Goal: Task Accomplishment & Management: Use online tool/utility

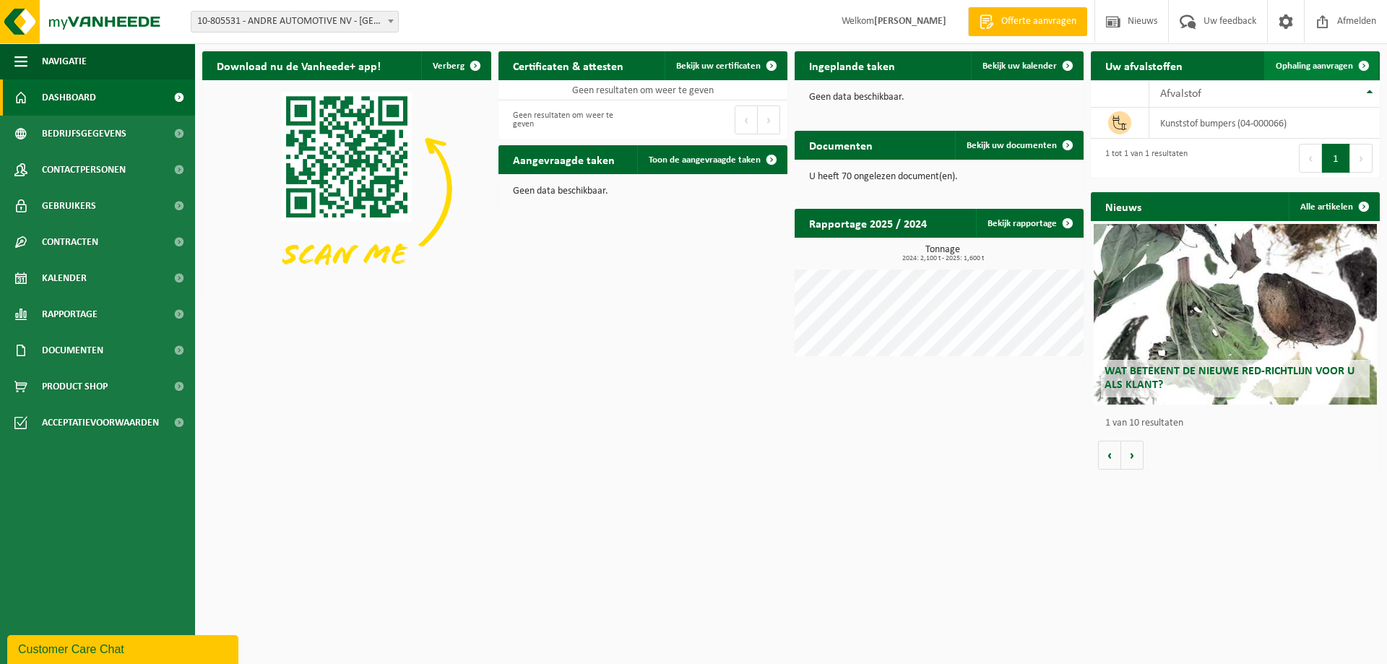
click at [1333, 66] on span "Ophaling aanvragen" at bounding box center [1314, 65] width 77 height 9
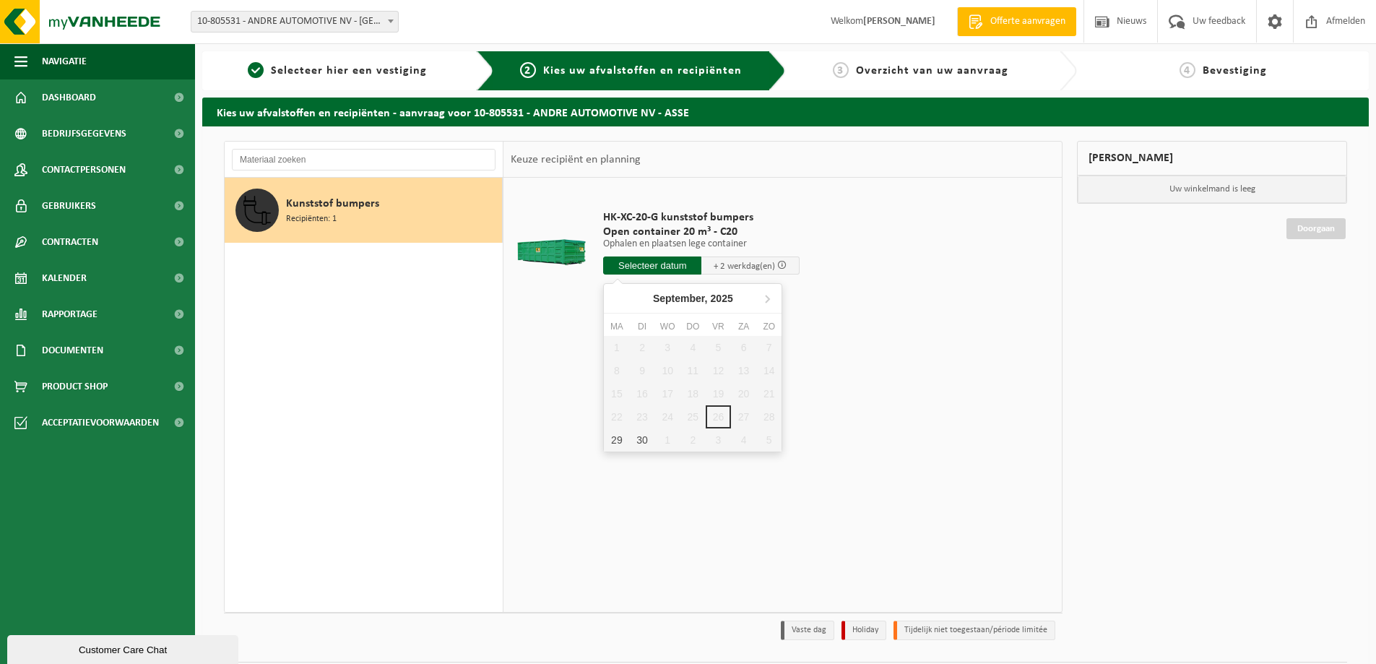
click at [672, 266] on input "text" at bounding box center [652, 265] width 98 height 18
click at [616, 443] on div "29" at bounding box center [616, 439] width 25 height 23
type input "Van [DATE]"
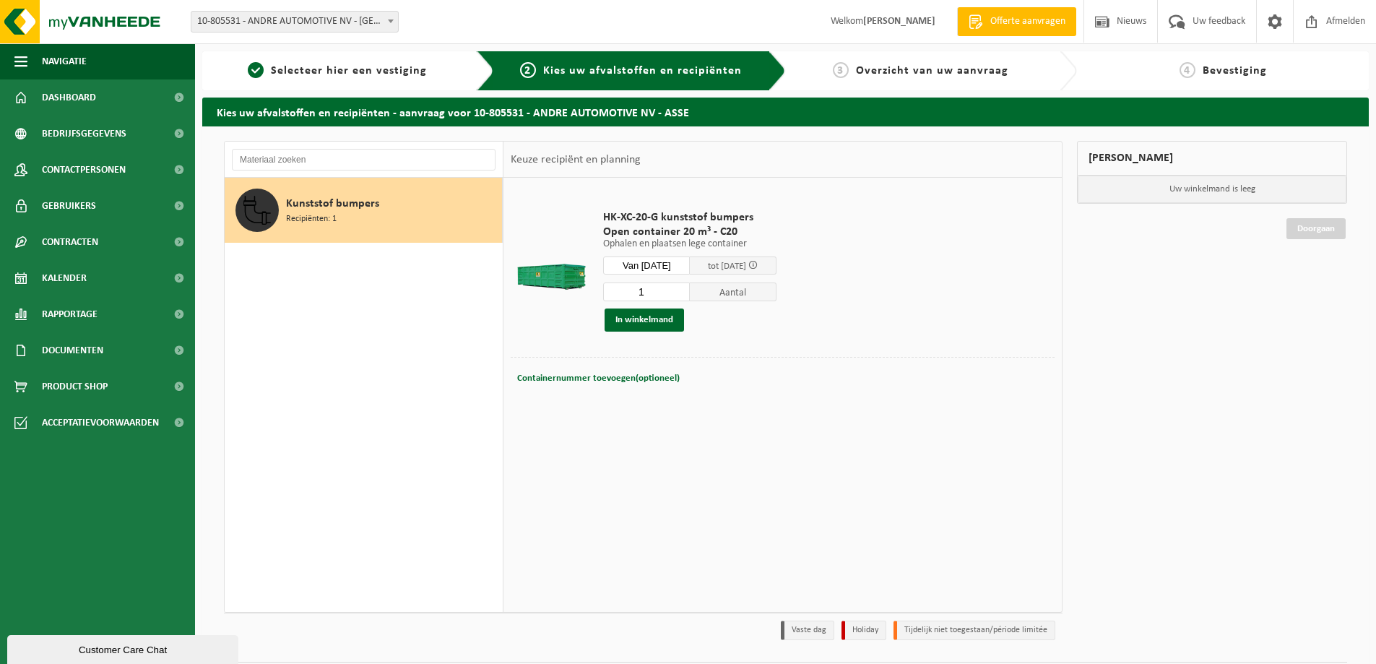
click at [311, 204] on span "Kunststof bumpers" at bounding box center [332, 203] width 93 height 17
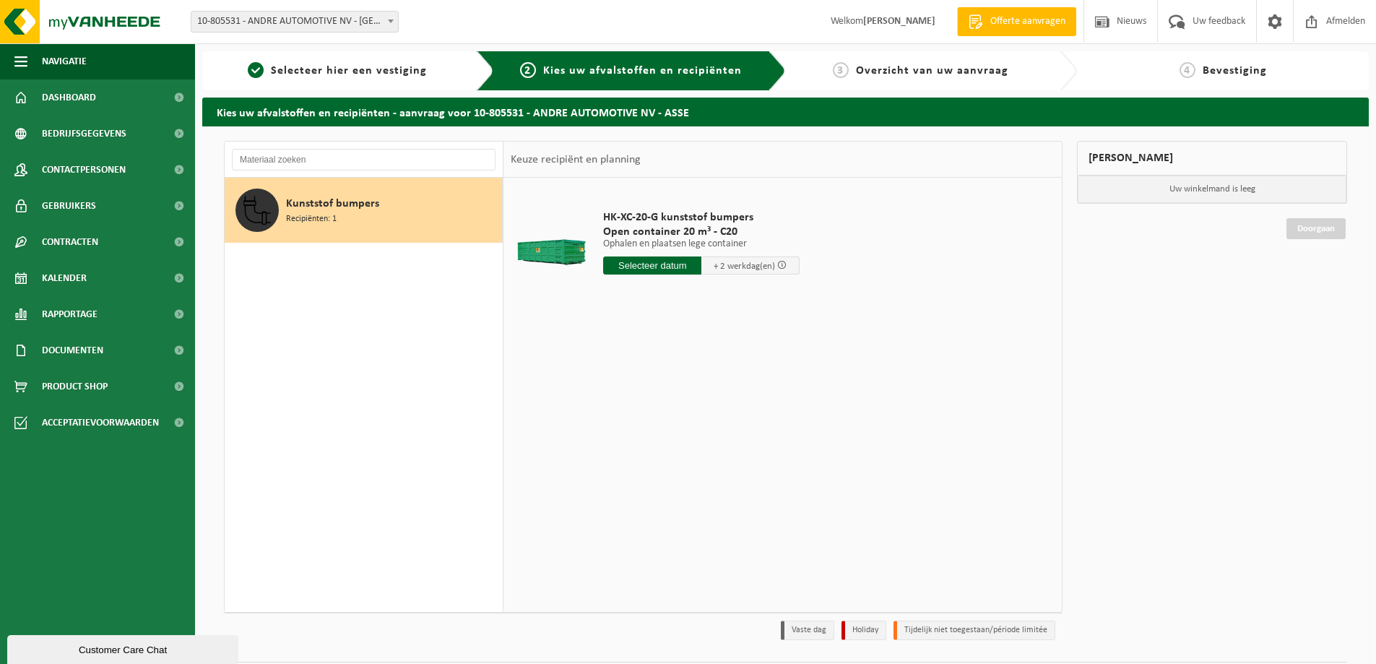
scroll to position [42, 0]
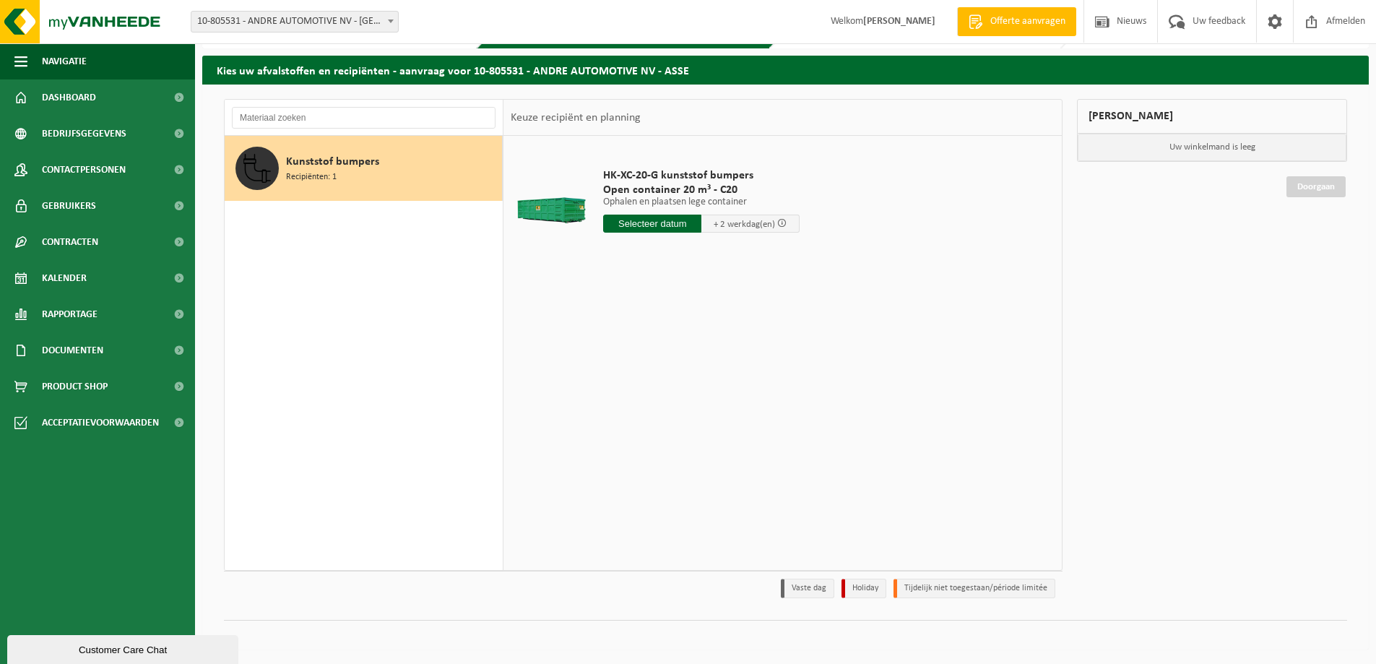
click at [743, 223] on span "+ 2 werkdag(en)" at bounding box center [744, 224] width 61 height 9
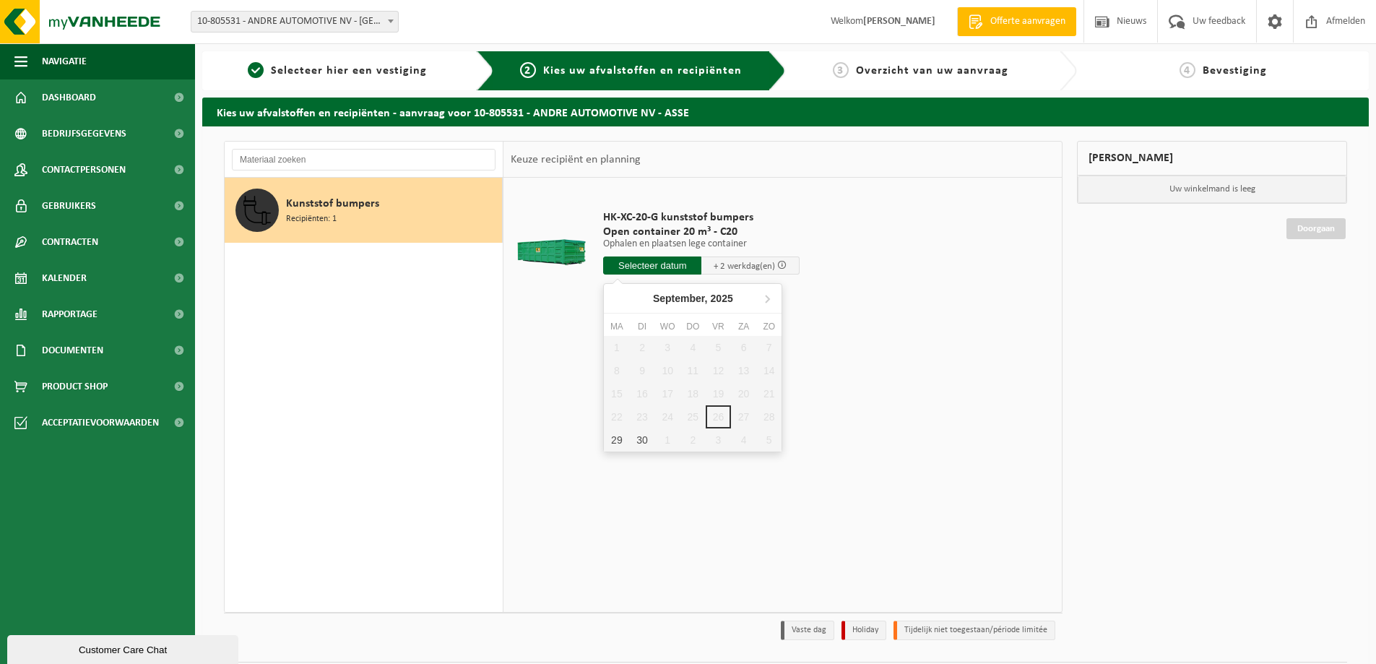
click at [651, 259] on input "text" at bounding box center [652, 265] width 98 height 18
click at [622, 437] on div "29" at bounding box center [616, 439] width 25 height 23
type input "Van [DATE]"
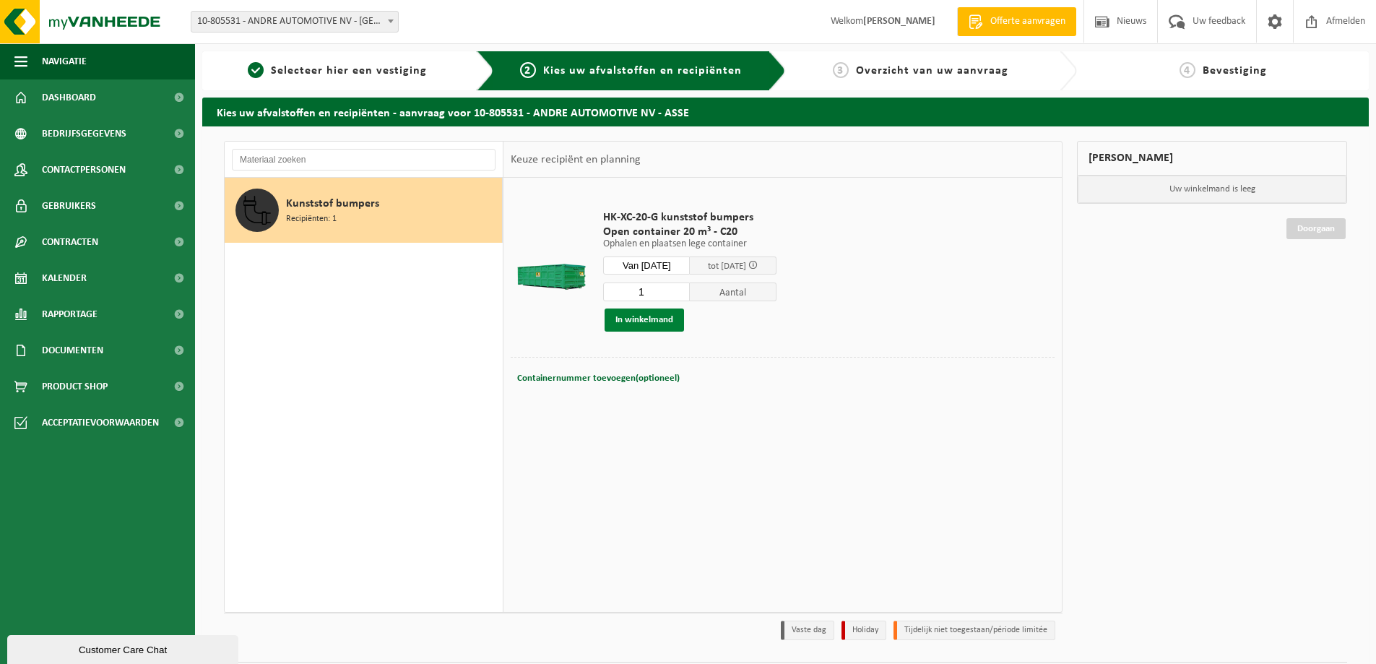
click at [649, 321] on button "In winkelmand" at bounding box center [644, 319] width 79 height 23
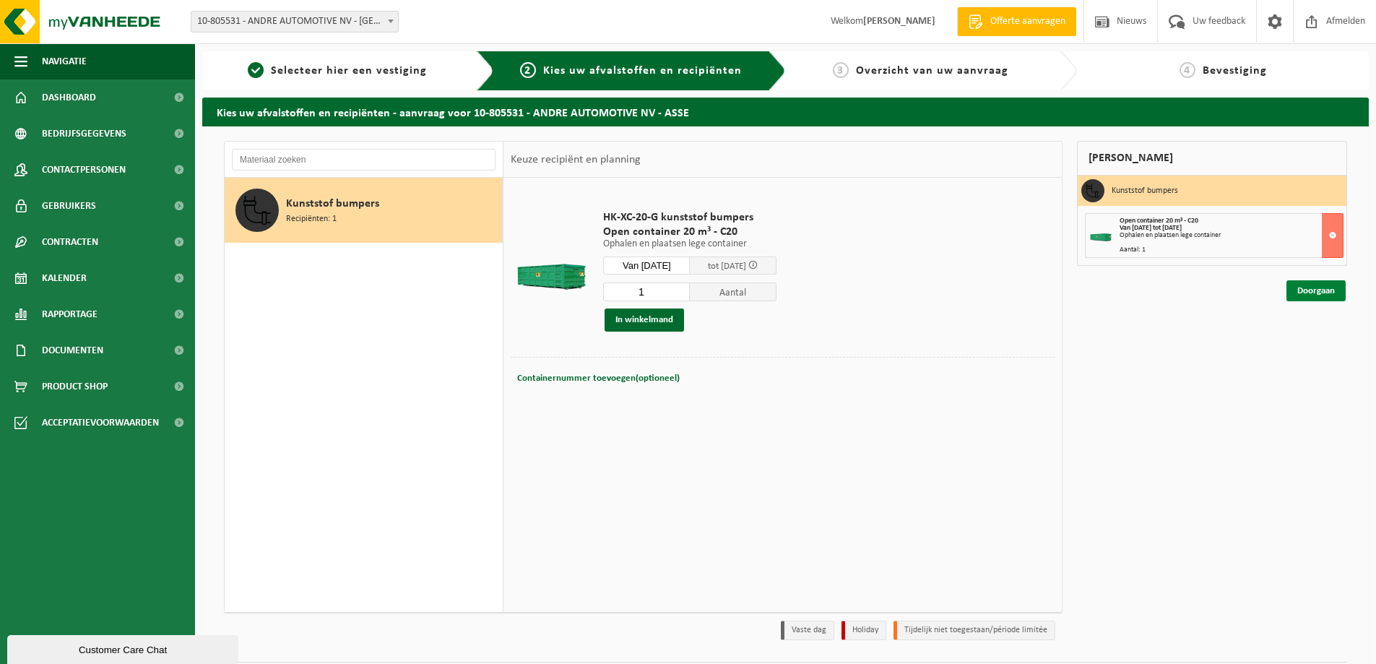
click at [1312, 293] on link "Doorgaan" at bounding box center [1315, 290] width 59 height 21
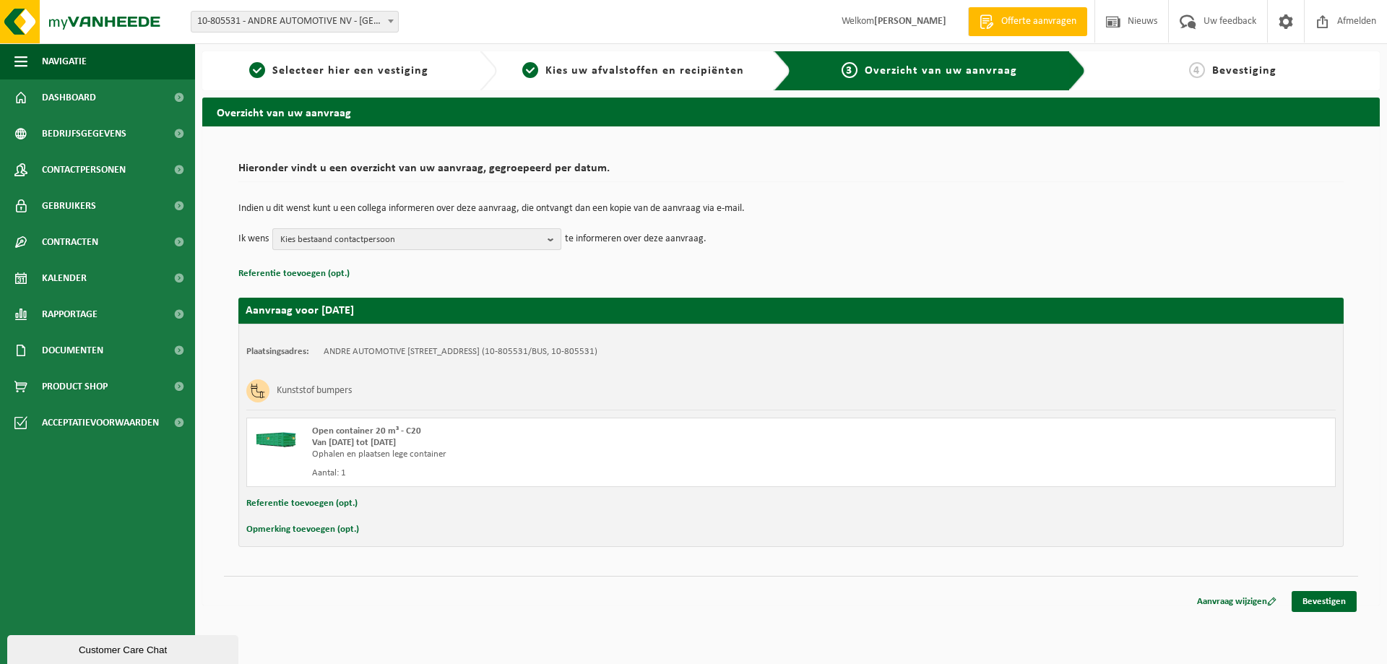
click at [554, 239] on b "button" at bounding box center [553, 239] width 13 height 20
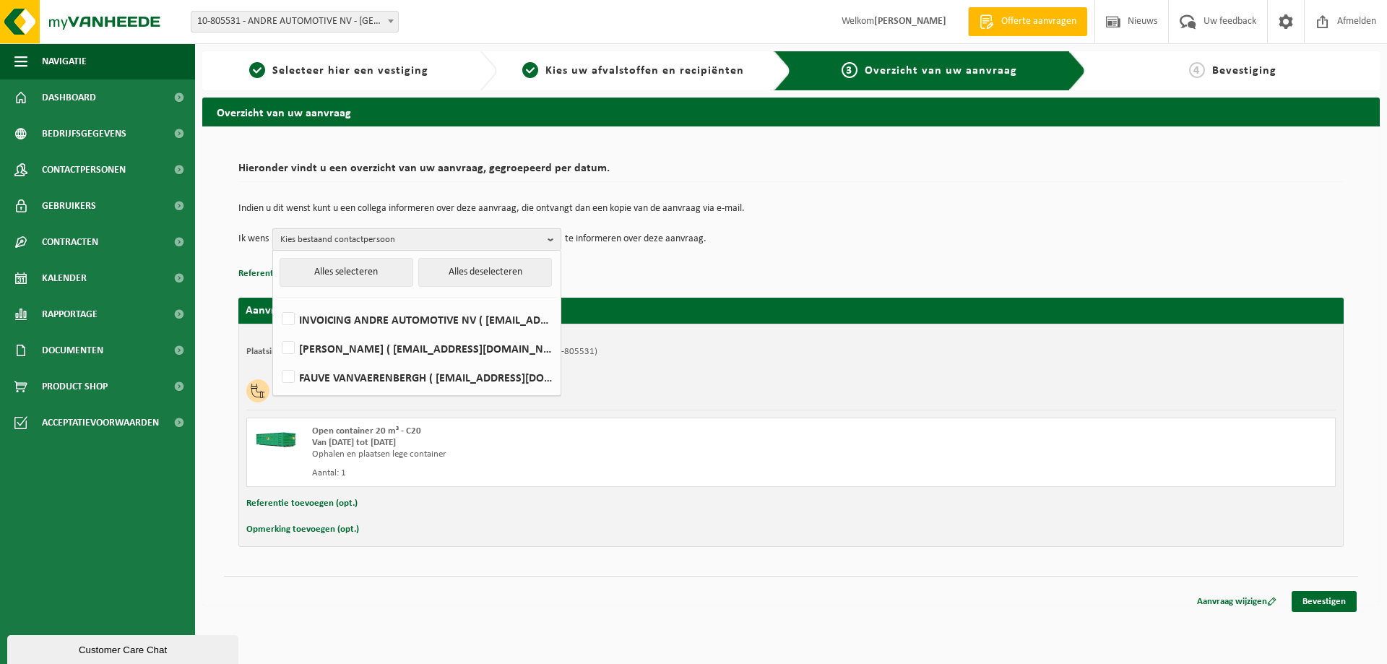
click at [549, 240] on b "button" at bounding box center [553, 239] width 13 height 21
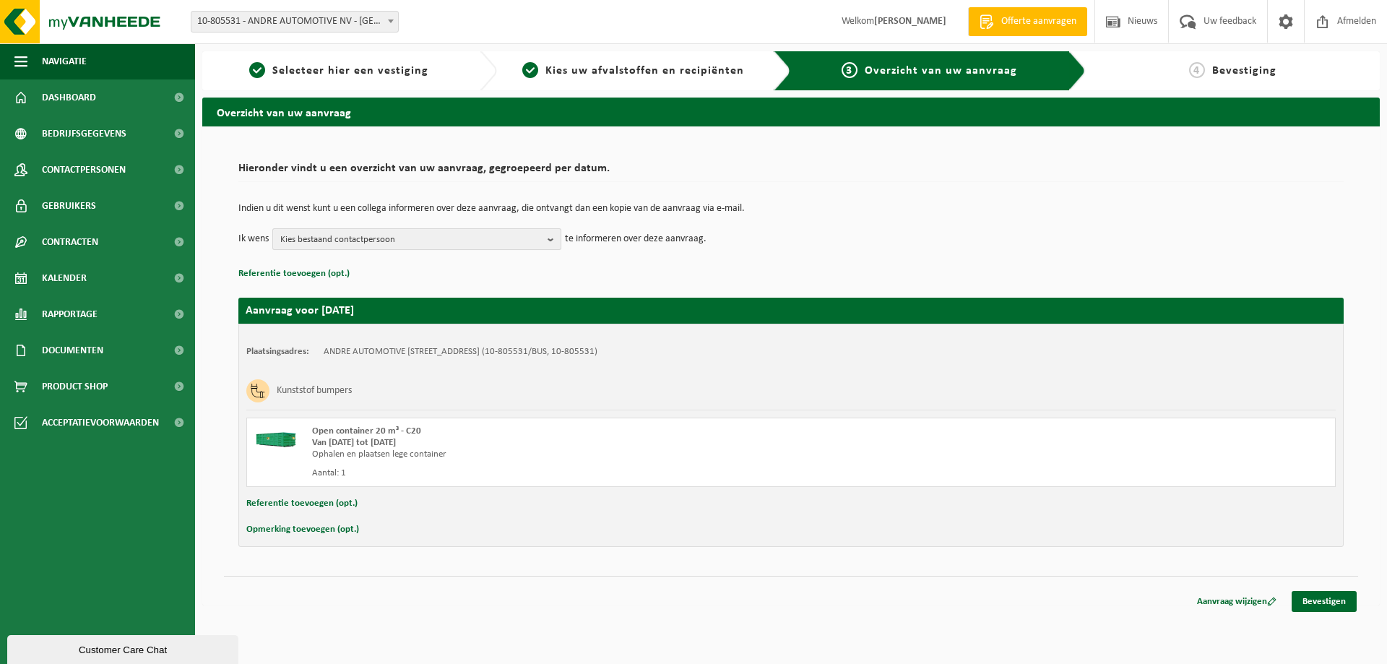
click at [549, 240] on b "button" at bounding box center [553, 239] width 13 height 20
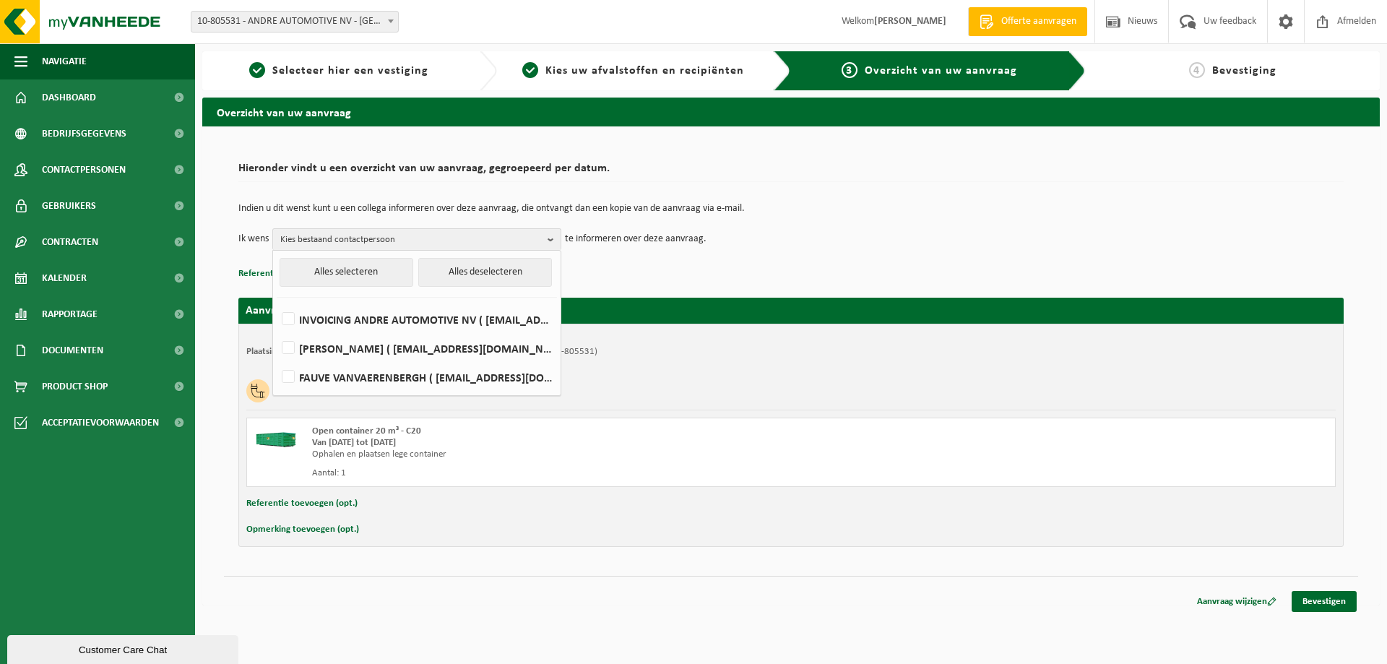
click at [813, 388] on div "Kunststof bumpers" at bounding box center [790, 391] width 1089 height 38
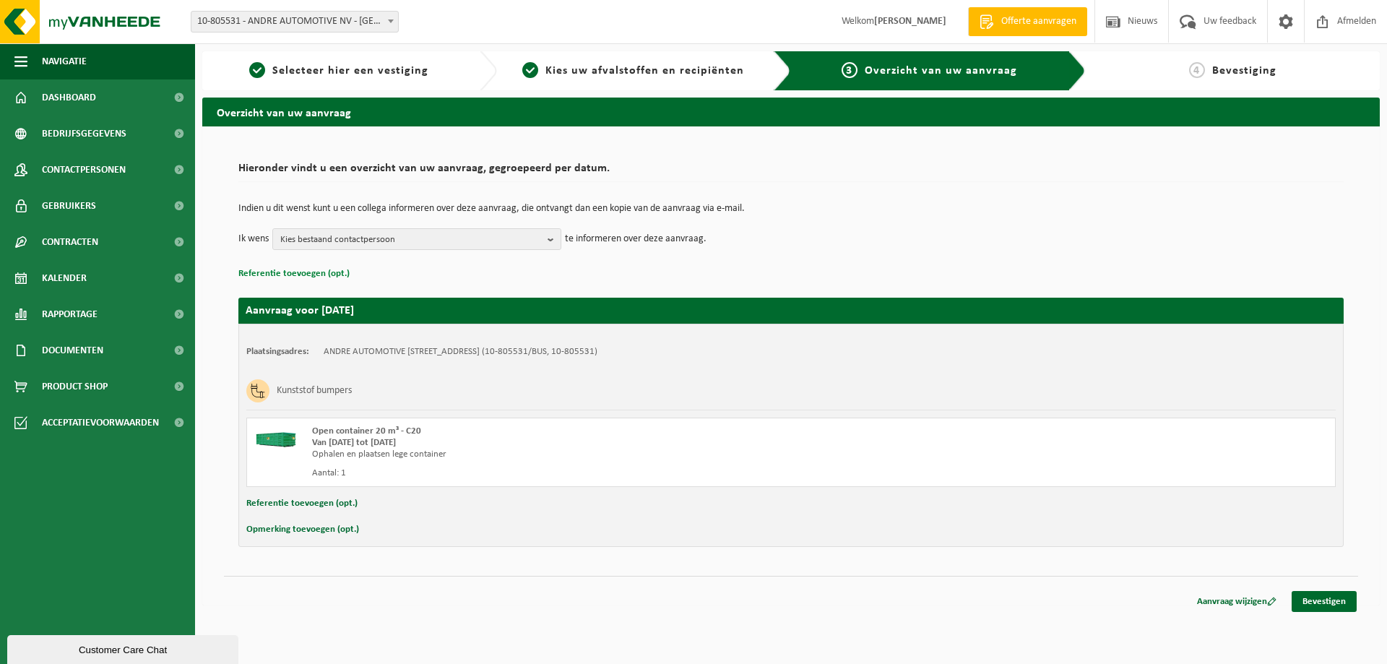
click at [307, 270] on button "Referentie toevoegen (opt.)" at bounding box center [293, 273] width 111 height 19
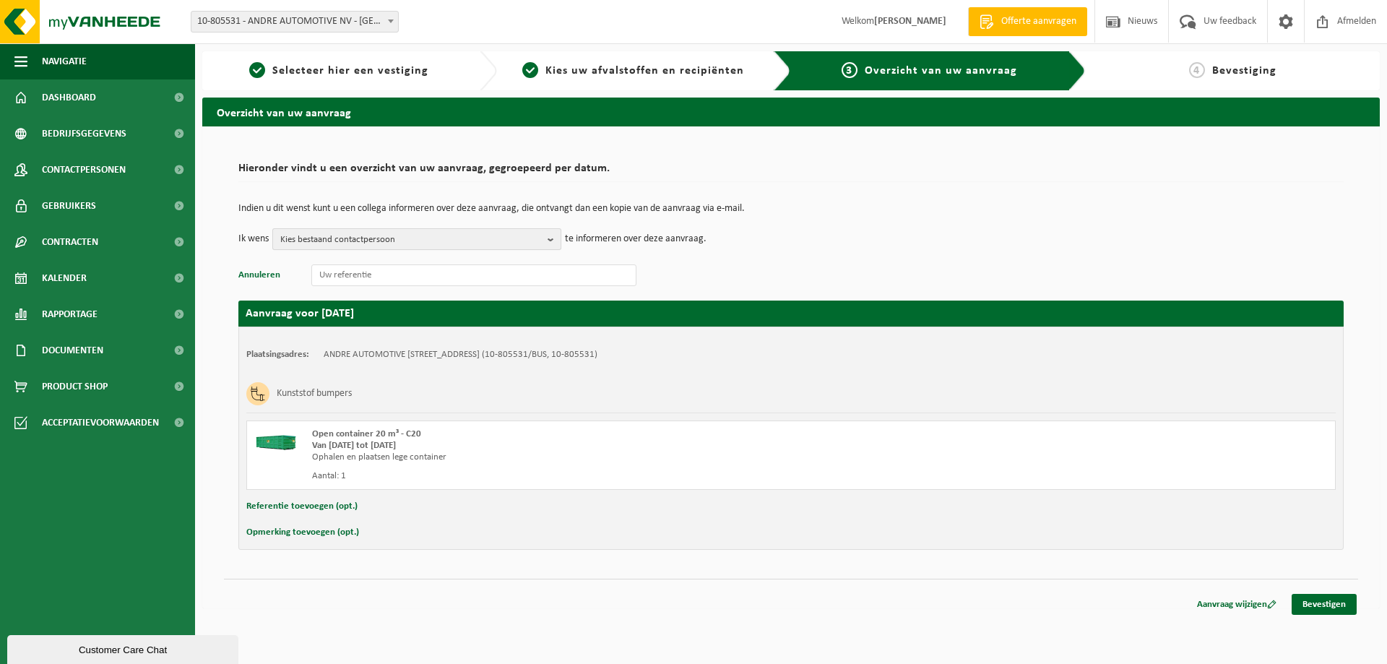
click at [552, 242] on b "button" at bounding box center [553, 239] width 13 height 20
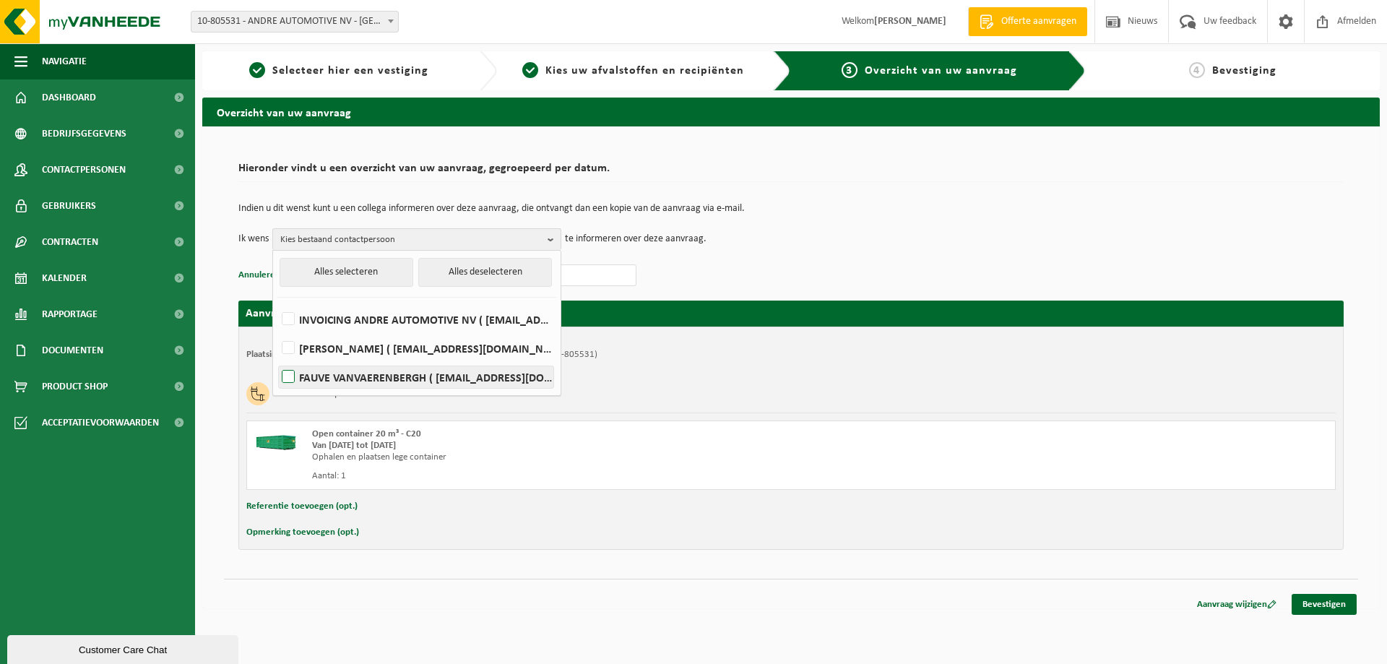
click at [324, 377] on label "FAUVE VANVAERENBERGH ( fauve.vanvaerenbergh@landroverasse.be )" at bounding box center [416, 377] width 274 height 22
click at [277, 359] on input "FAUVE VANVAERENBERGH ( fauve.vanvaerenbergh@landroverasse.be )" at bounding box center [276, 358] width 1 height 1
click at [292, 377] on label "FAUVE VANVAERENBERGH ( fauve.vanvaerenbergh@landroverasse.be )" at bounding box center [416, 377] width 274 height 22
click at [277, 359] on input "FAUVE VANVAERENBERGH ( fauve.vanvaerenbergh@landroverasse.be )" at bounding box center [276, 358] width 1 height 1
checkbox input "false"
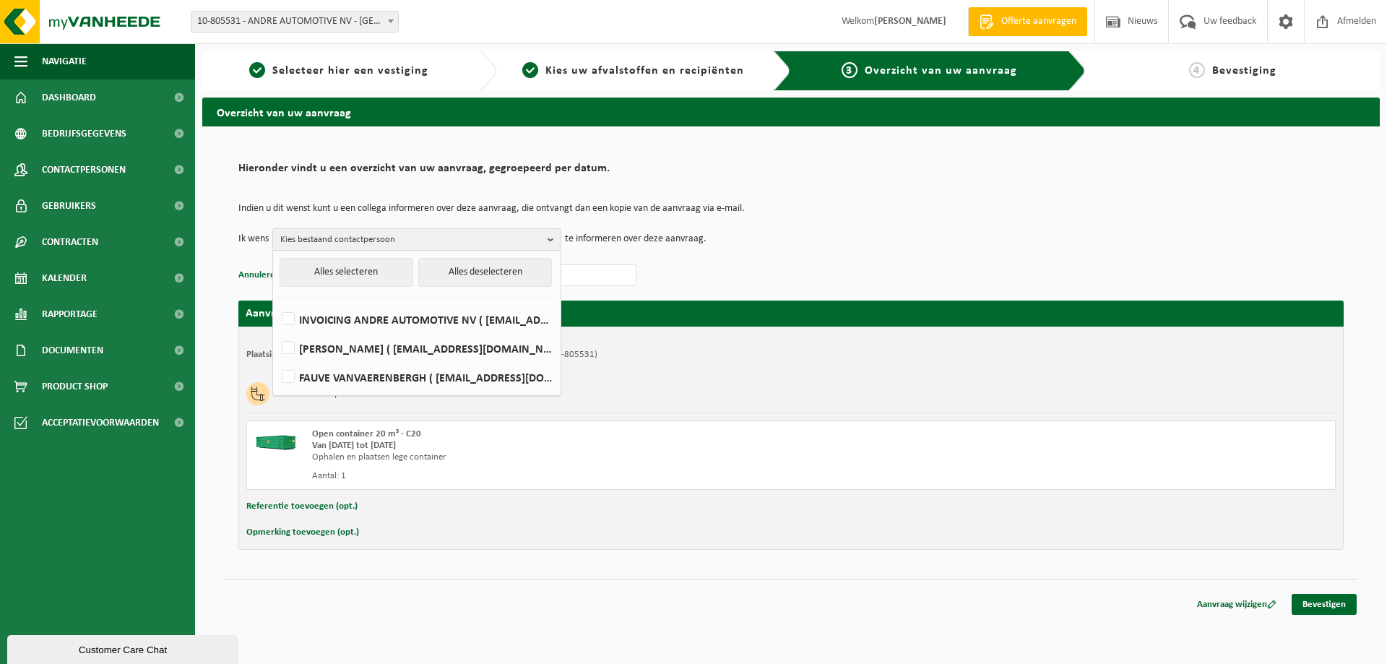
click at [301, 503] on button "Referentie toevoegen (opt.)" at bounding box center [301, 506] width 111 height 19
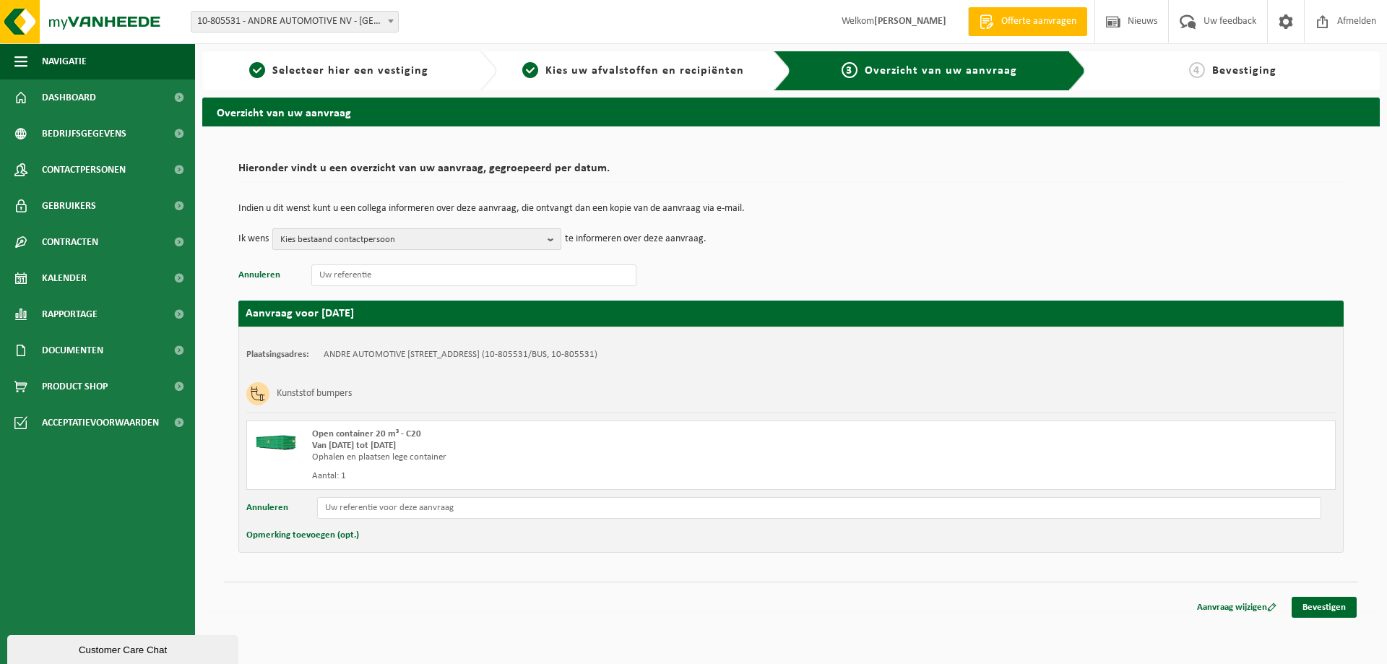
click at [552, 241] on b "button" at bounding box center [553, 239] width 13 height 20
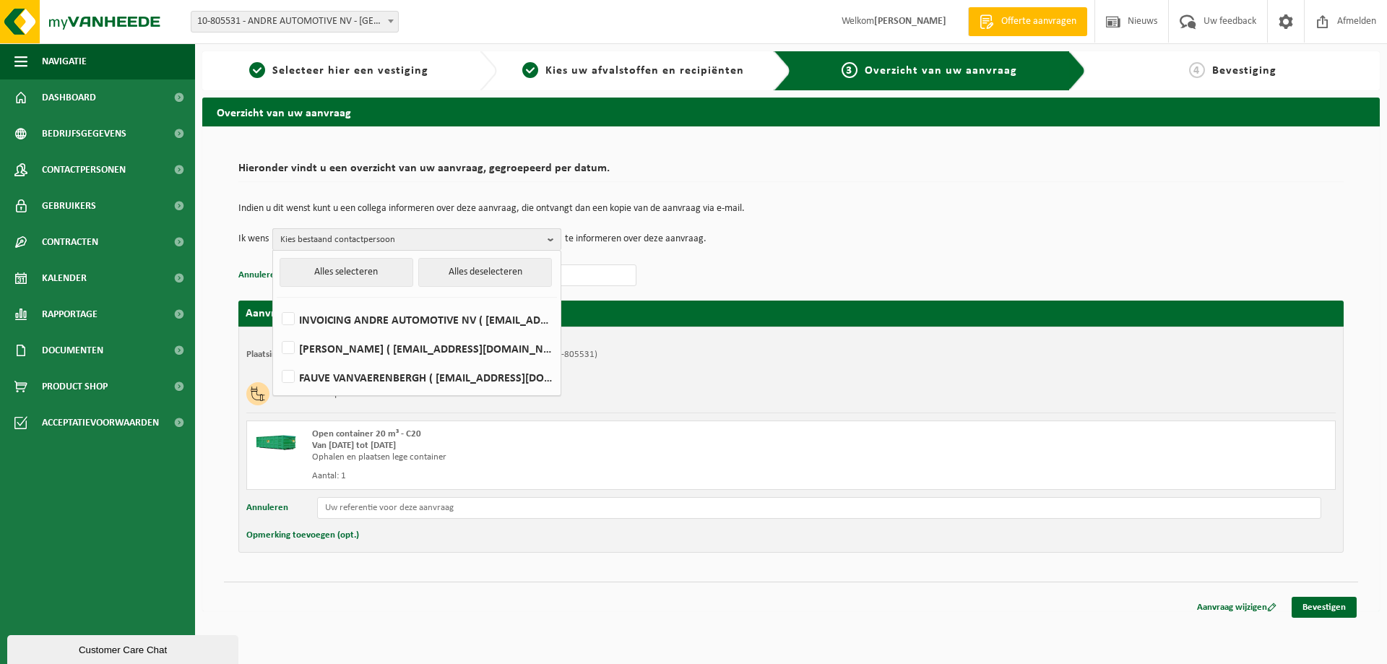
click at [463, 238] on span "Kies bestaand contactpersoon" at bounding box center [410, 240] width 261 height 22
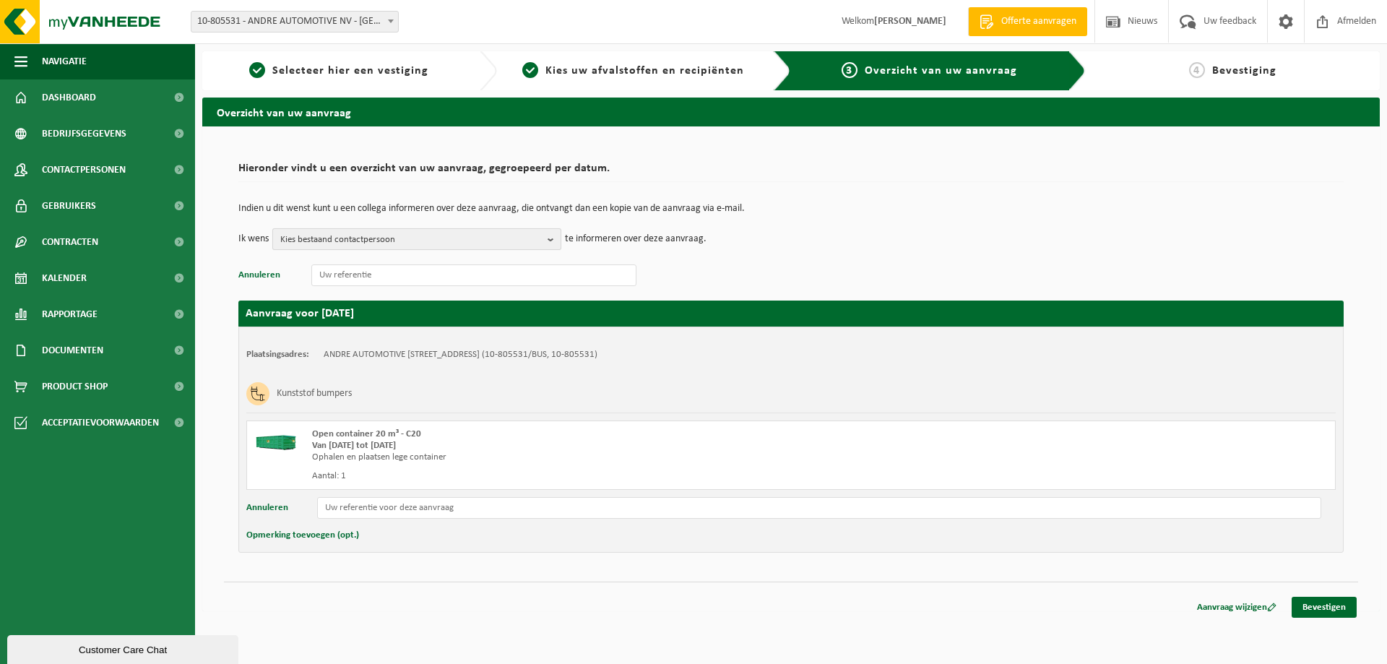
click at [443, 238] on span "Kies bestaand contactpersoon" at bounding box center [410, 240] width 261 height 22
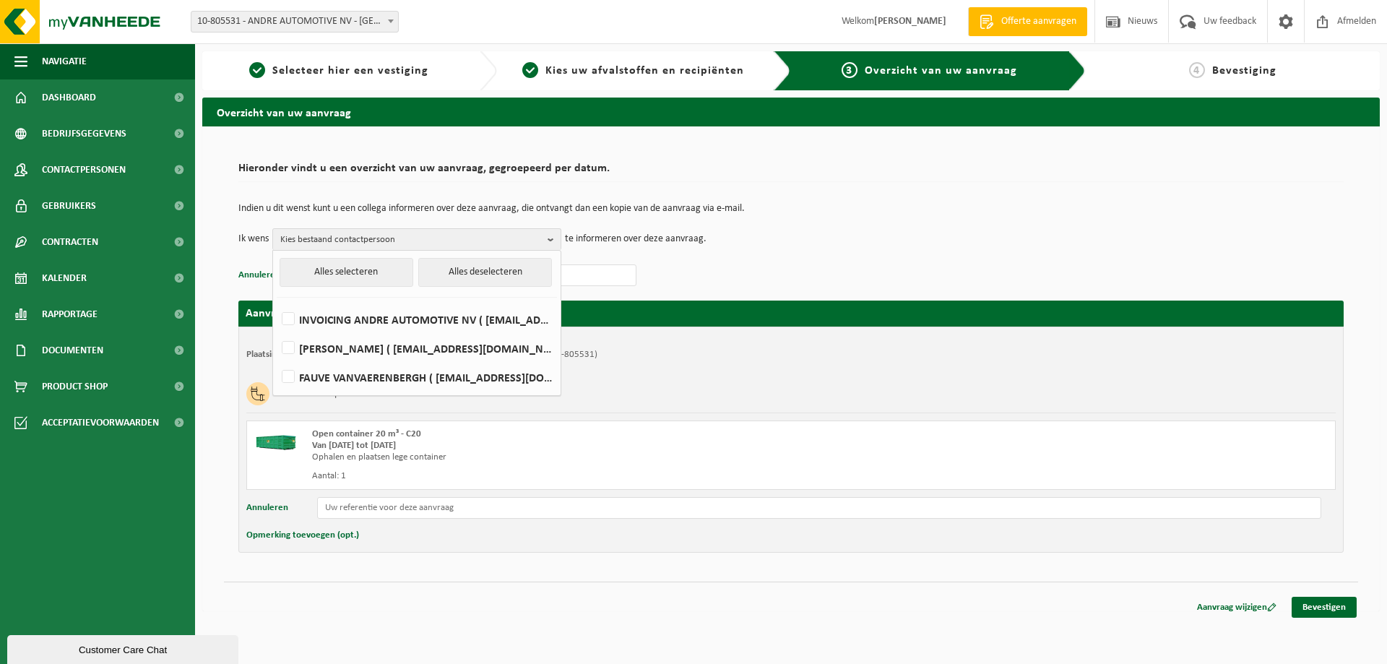
click at [915, 445] on div "Open container 20 m³ - C20 Van 2025-09-29 tot 2025-10-01 Ophalen en plaatsen le…" at bounding box center [790, 454] width 1089 height 69
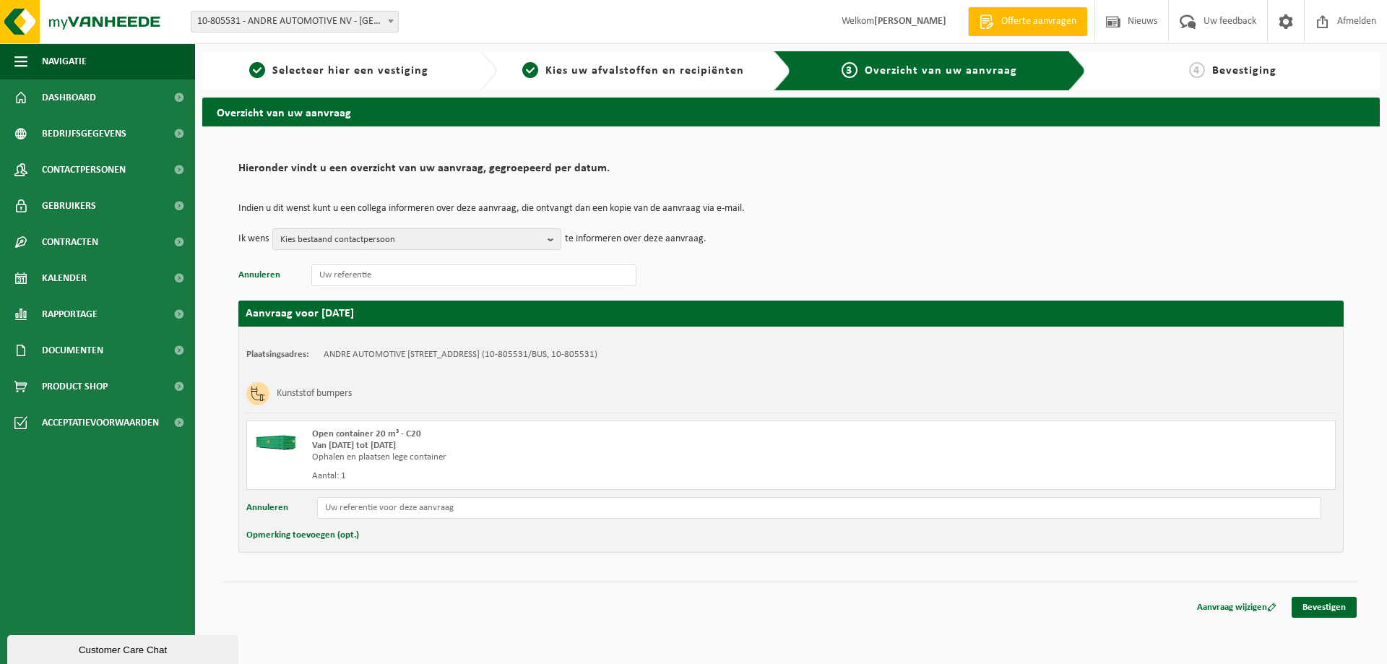
click at [473, 263] on div "Indien u dit wenst kunt u een collega informeren over deze aanvraag, die ontvan…" at bounding box center [790, 226] width 1105 height 75
click at [458, 276] on input "text" at bounding box center [473, 275] width 325 height 22
type input "KEVIN JANSSENS"
click at [1318, 605] on link "Bevestigen" at bounding box center [1323, 607] width 65 height 21
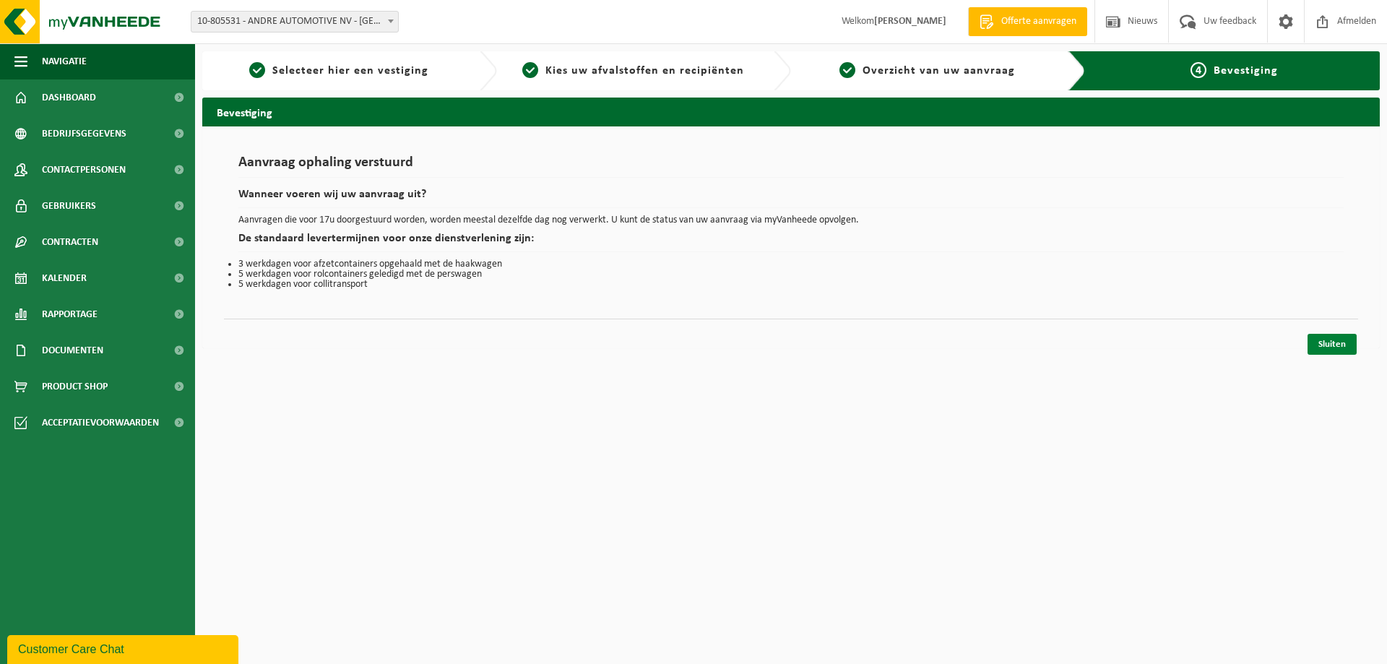
click at [1333, 347] on link "Sluiten" at bounding box center [1331, 344] width 49 height 21
